Goal: Information Seeking & Learning: Compare options

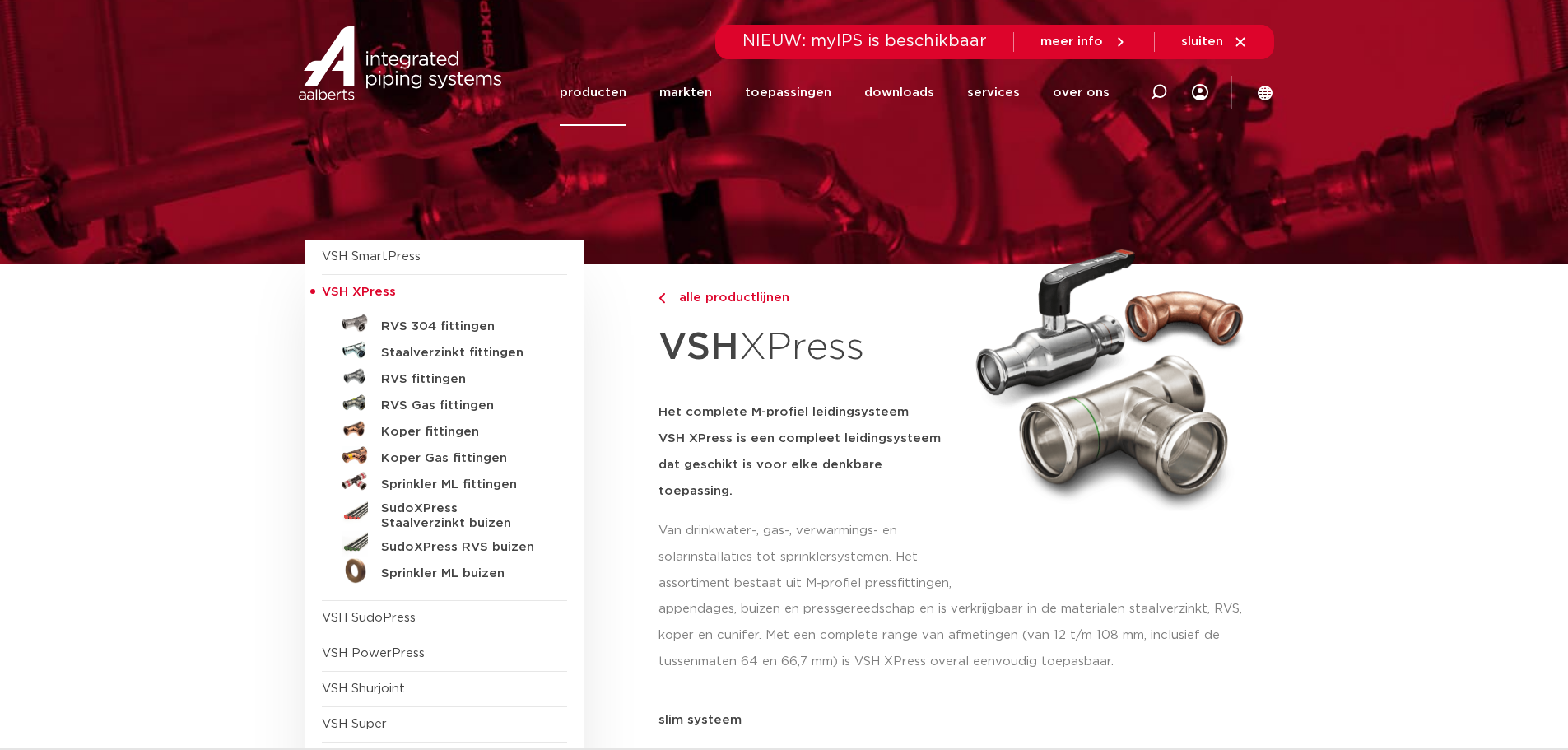
scroll to position [164, 0]
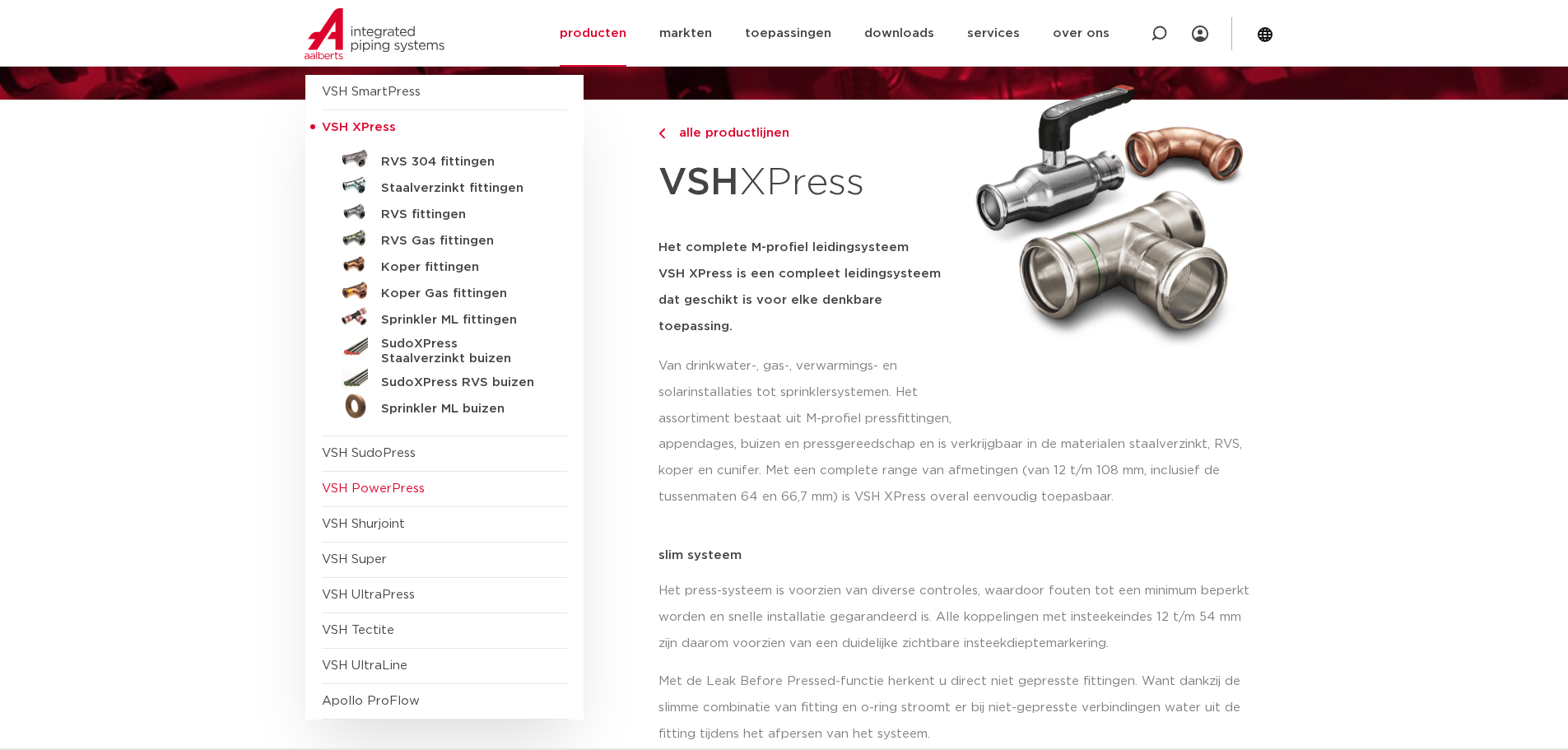
click at [408, 492] on span "VSH PowerPress" at bounding box center [373, 488] width 103 height 12
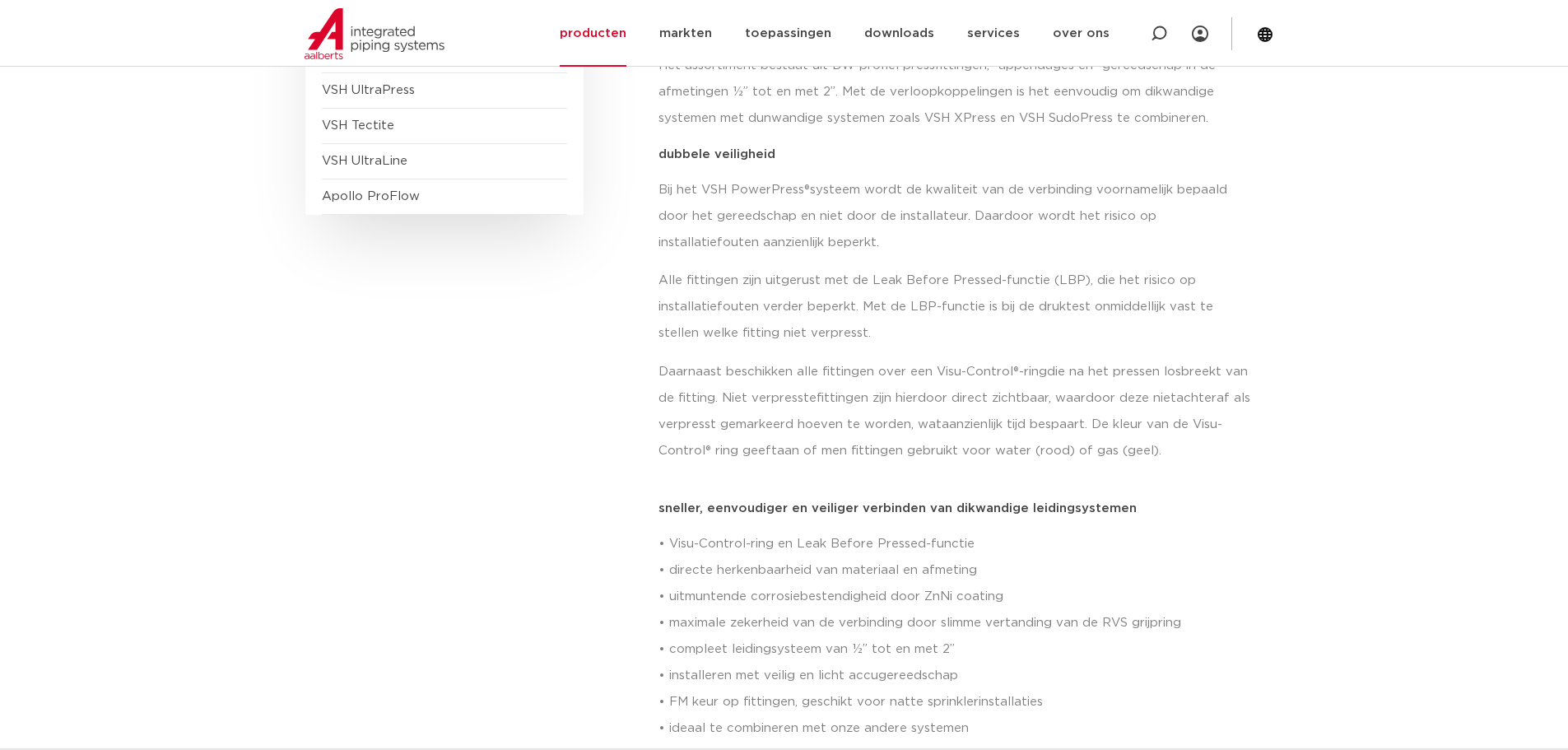
scroll to position [494, 0]
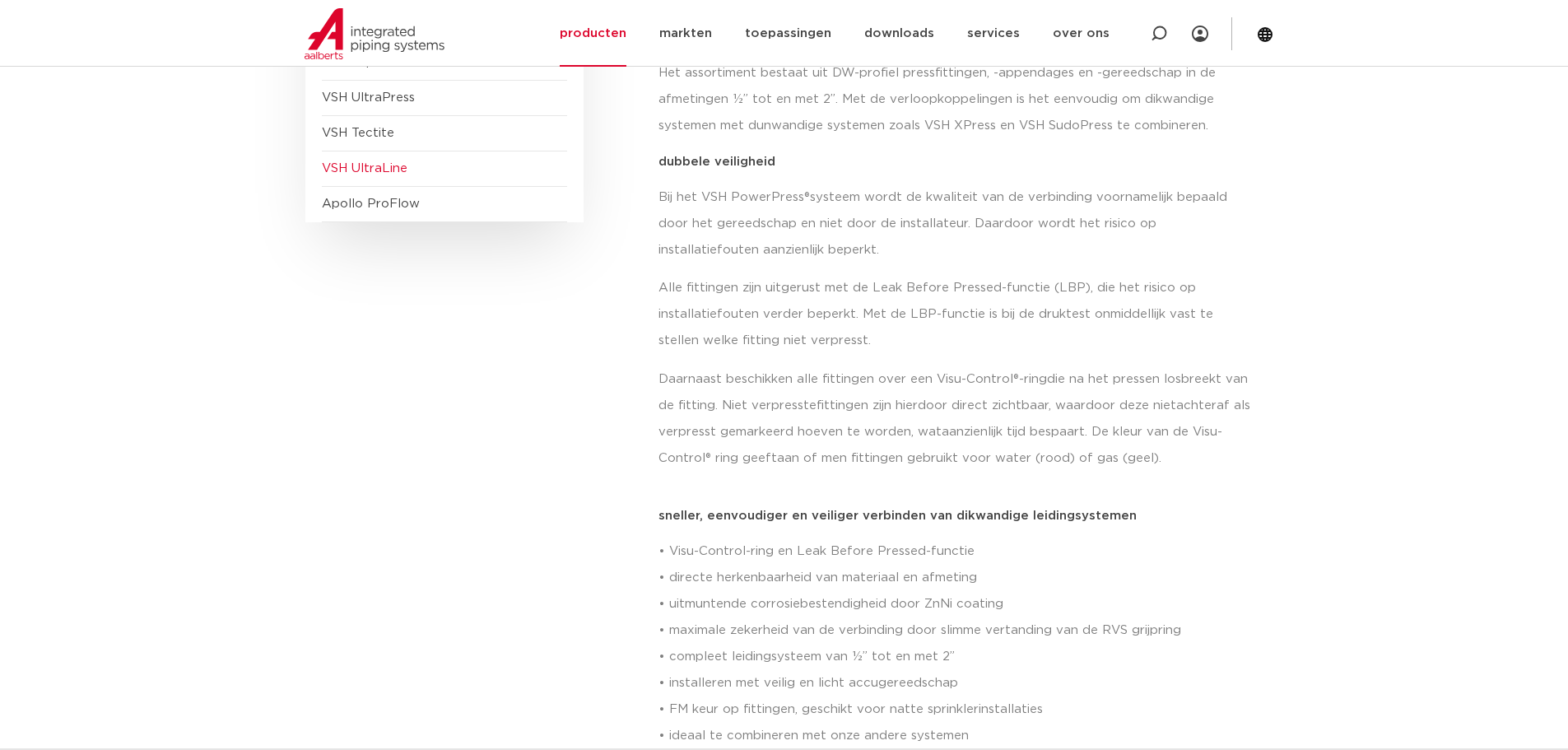
click at [378, 175] on span "VSH UltraLine" at bounding box center [364, 168] width 85 height 12
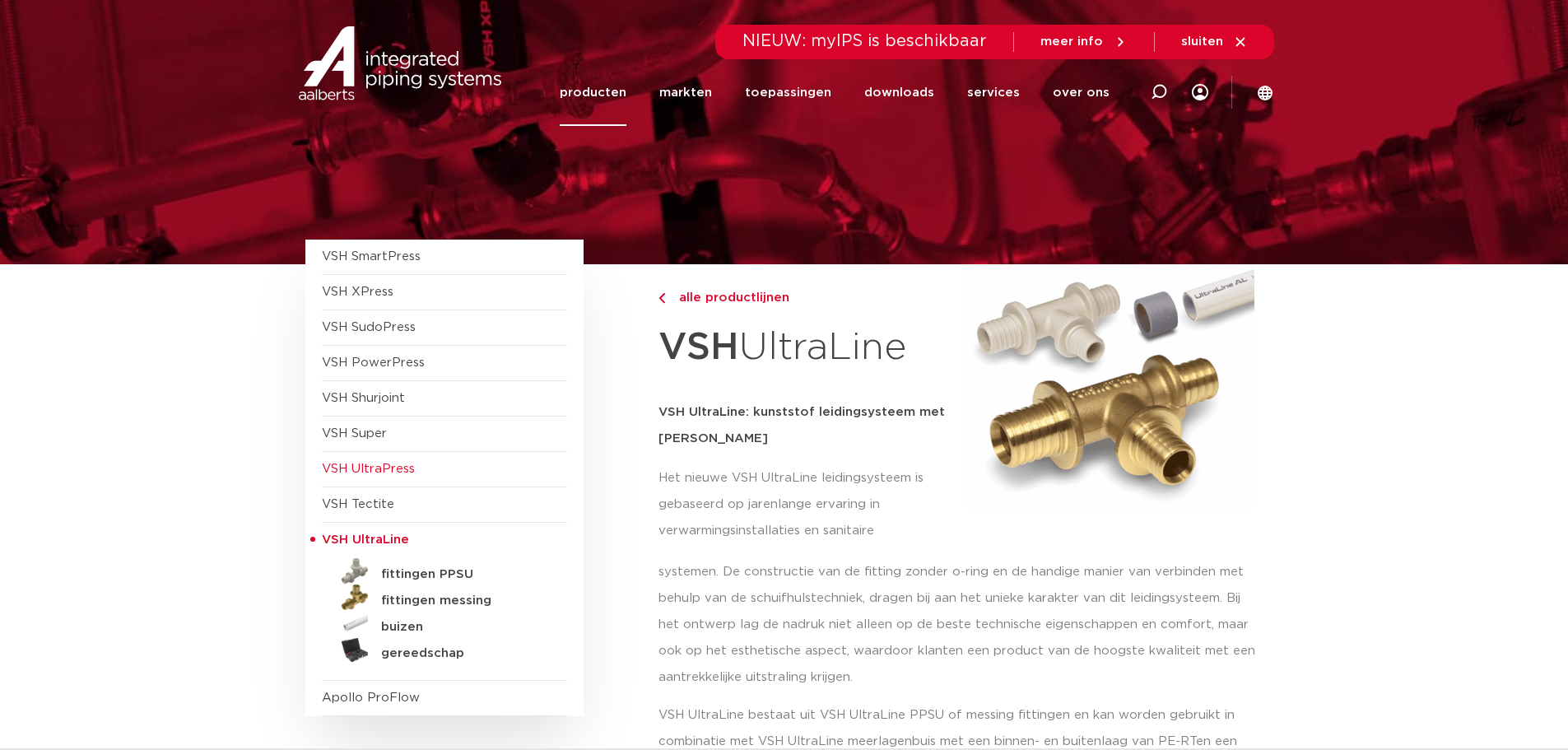
click at [392, 465] on span "VSH UltraPress" at bounding box center [368, 469] width 93 height 12
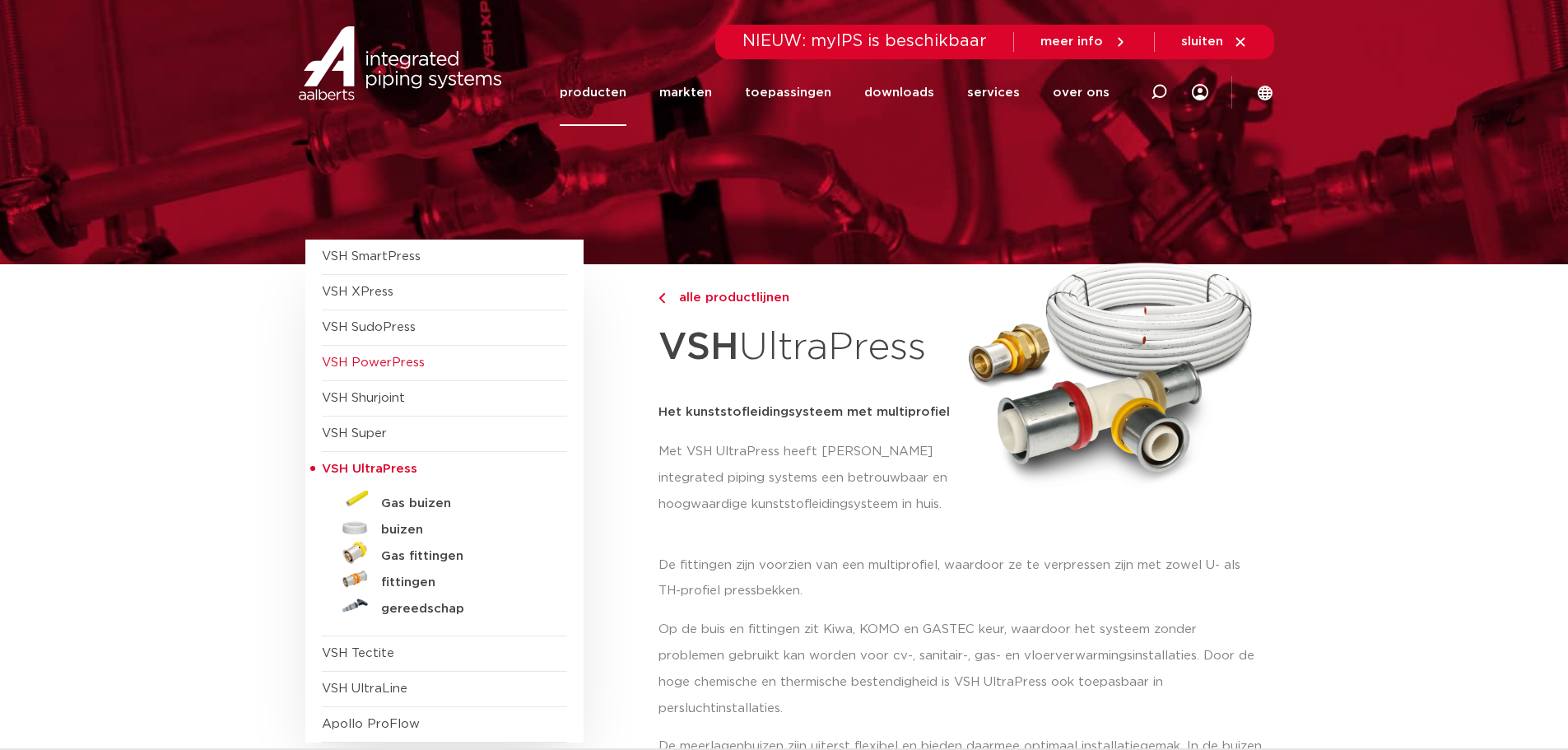
click at [407, 367] on span "VSH PowerPress" at bounding box center [373, 362] width 103 height 12
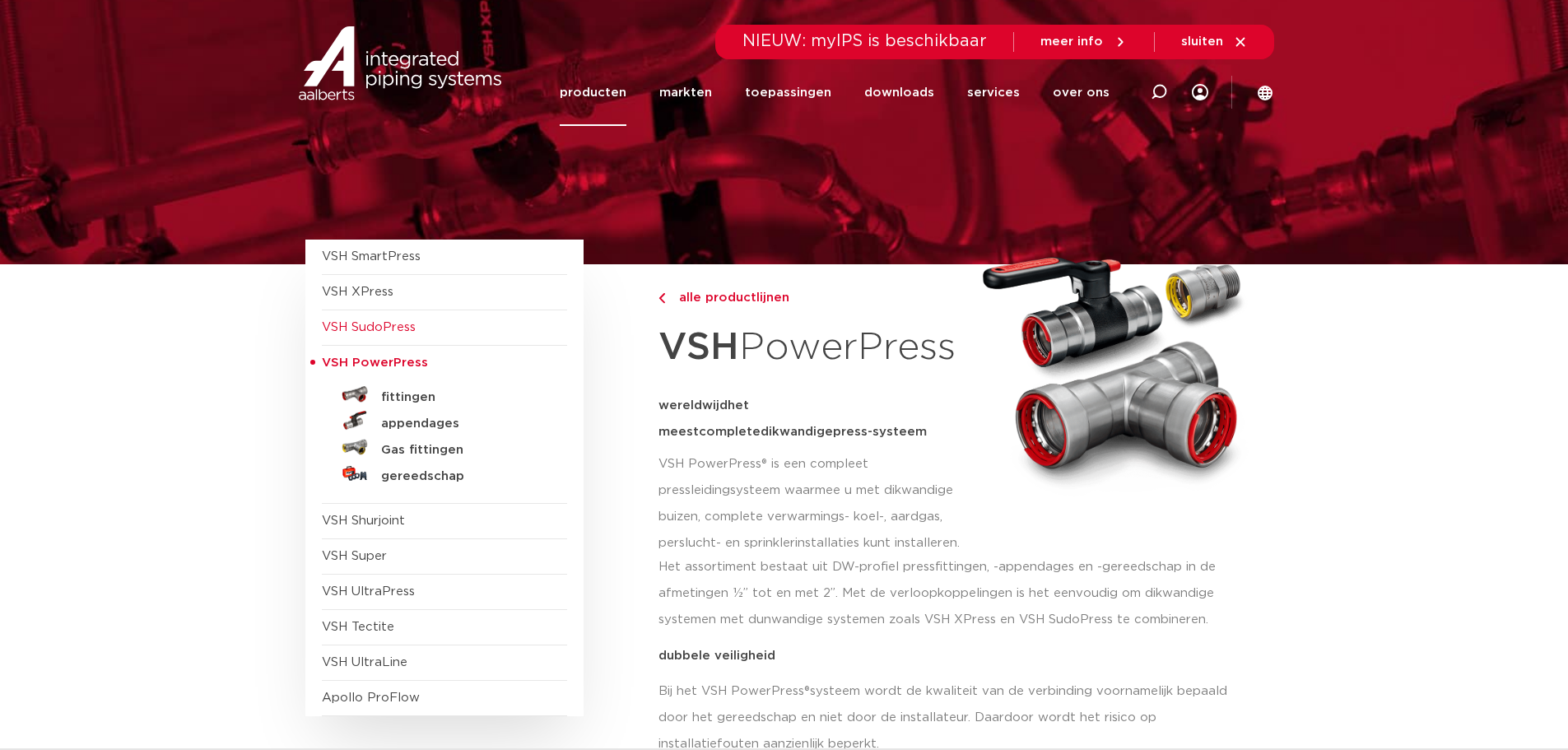
click at [409, 332] on span "VSH SudoPress" at bounding box center [369, 327] width 94 height 12
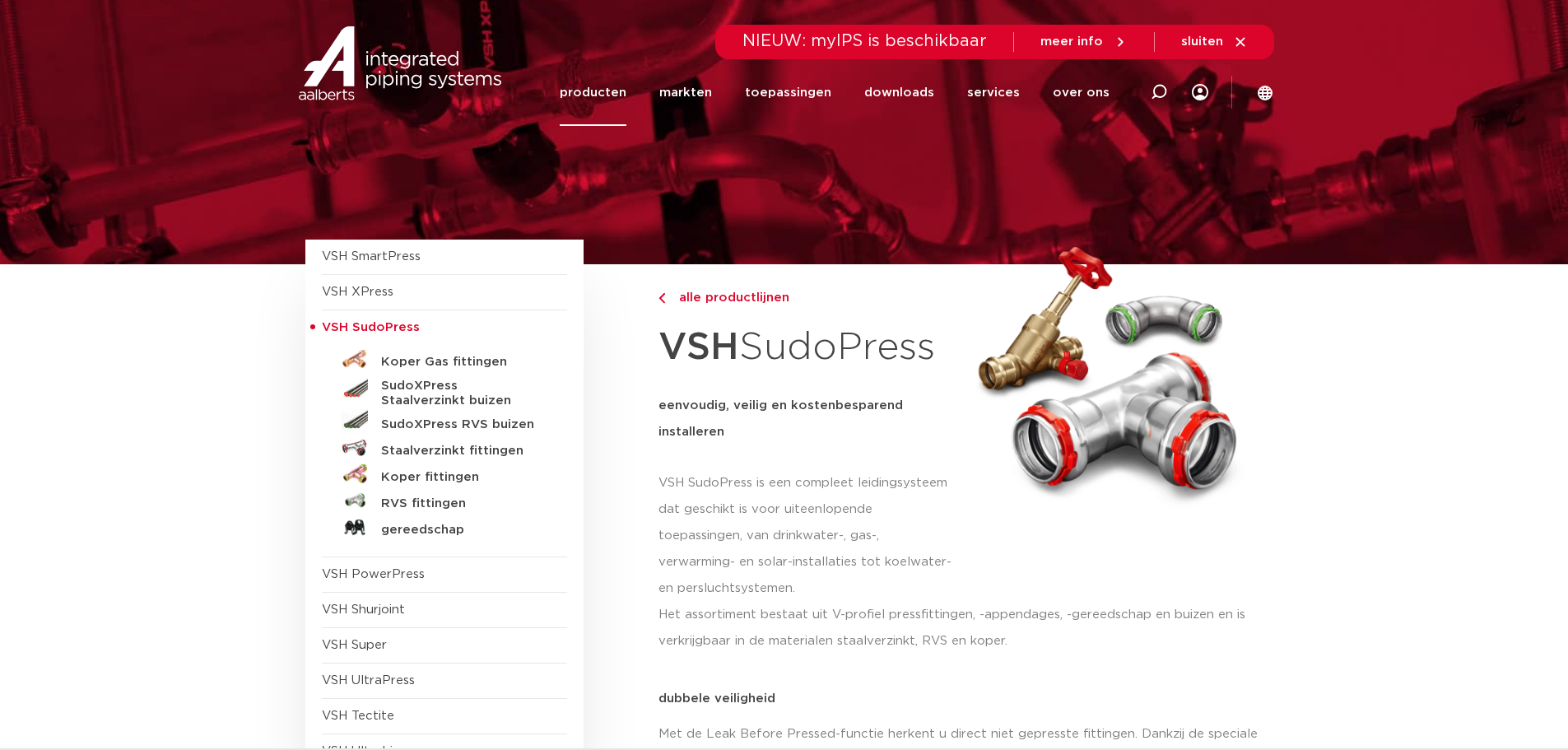
click at [394, 299] on span "VSH XPress" at bounding box center [445, 292] width 246 height 36
click at [336, 286] on span "VSH XPress" at bounding box center [357, 292] width 72 height 12
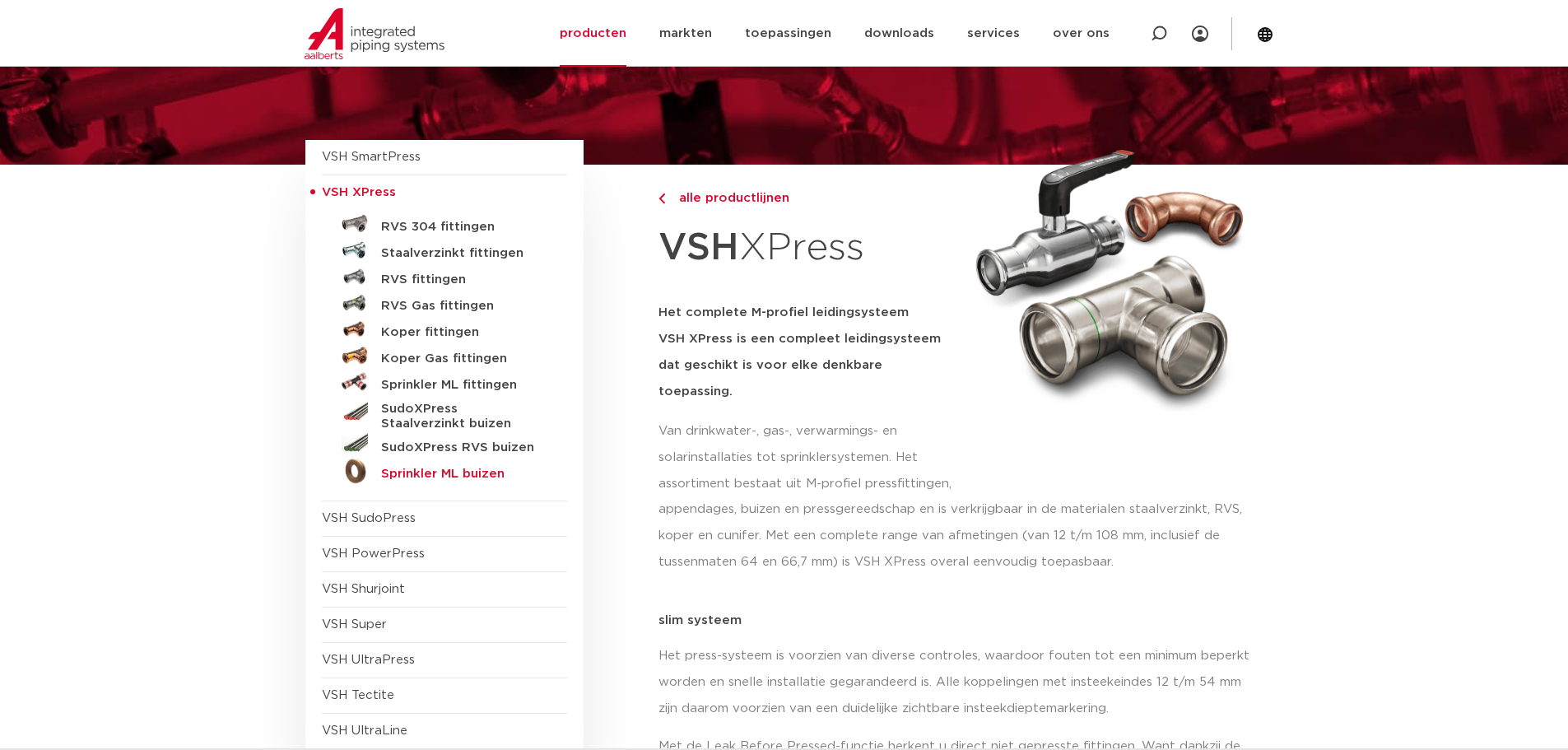
scroll to position [164, 0]
